Goal: Information Seeking & Learning: Find specific fact

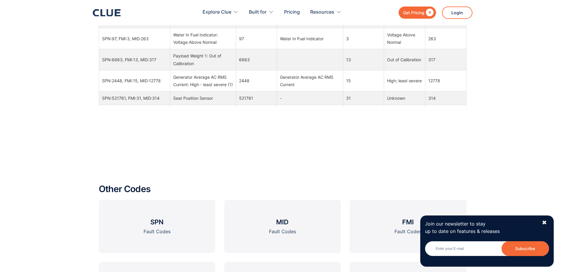
scroll to position [860, 0]
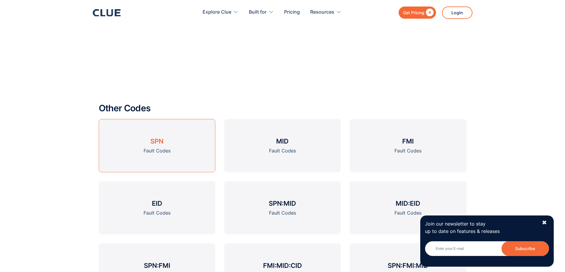
click at [143, 140] on link "SPN Fault Codes" at bounding box center [157, 145] width 117 height 53
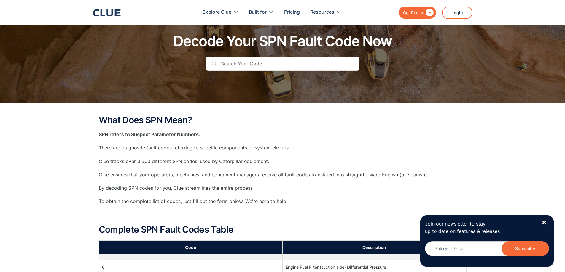
click at [248, 66] on input "text" at bounding box center [283, 64] width 154 height 14
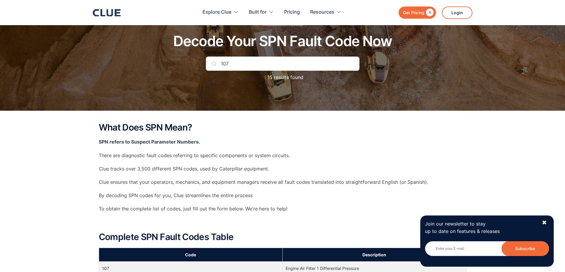
type input "107"
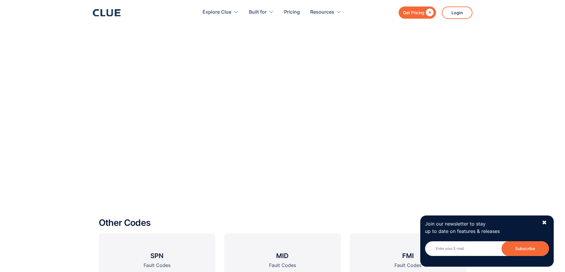
scroll to position [504, 0]
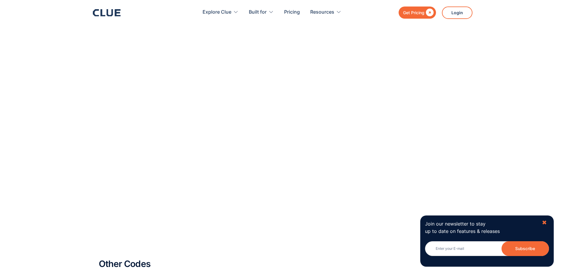
click at [546, 224] on div "✖" at bounding box center [544, 222] width 5 height 7
